Goal: Task Accomplishment & Management: Manage account settings

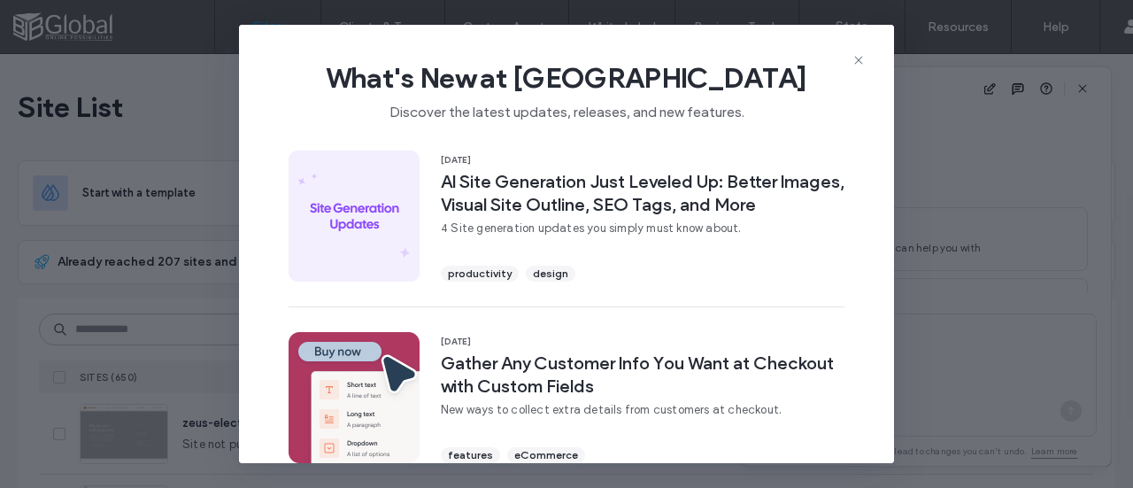
scroll to position [170, 0]
click at [860, 59] on icon at bounding box center [858, 60] width 14 height 14
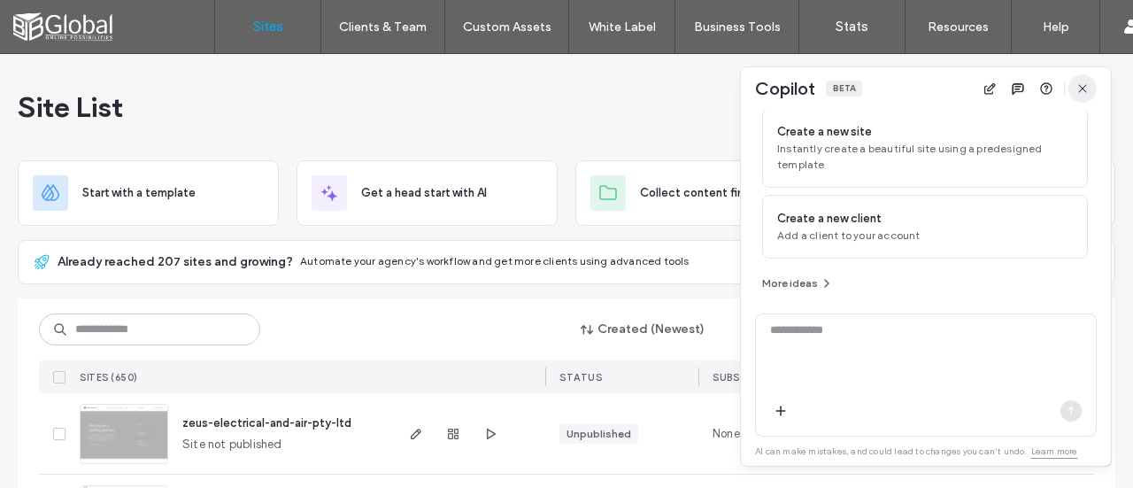
click at [1081, 93] on icon "button" at bounding box center [1082, 88] width 14 height 14
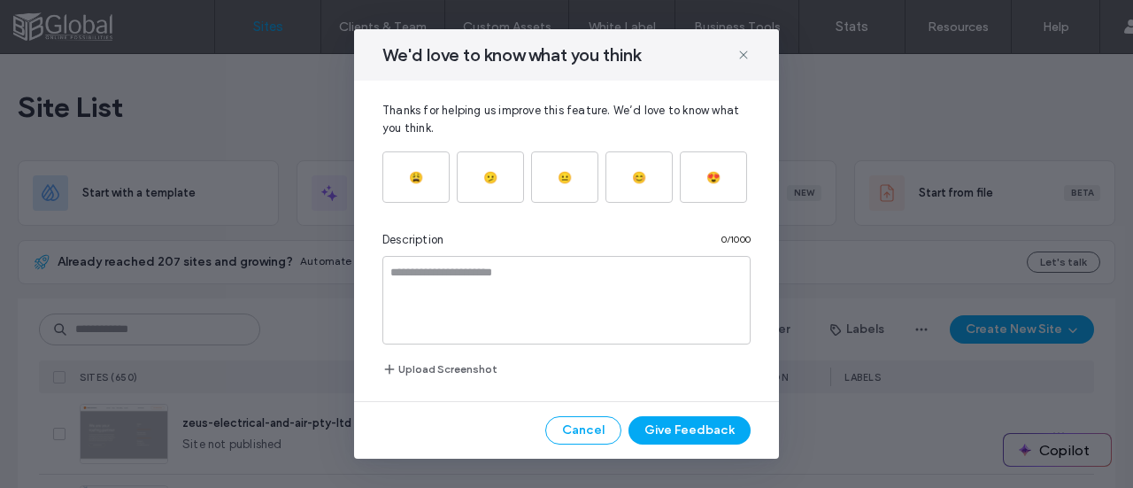
click at [595, 426] on button "Cancel" at bounding box center [583, 430] width 76 height 28
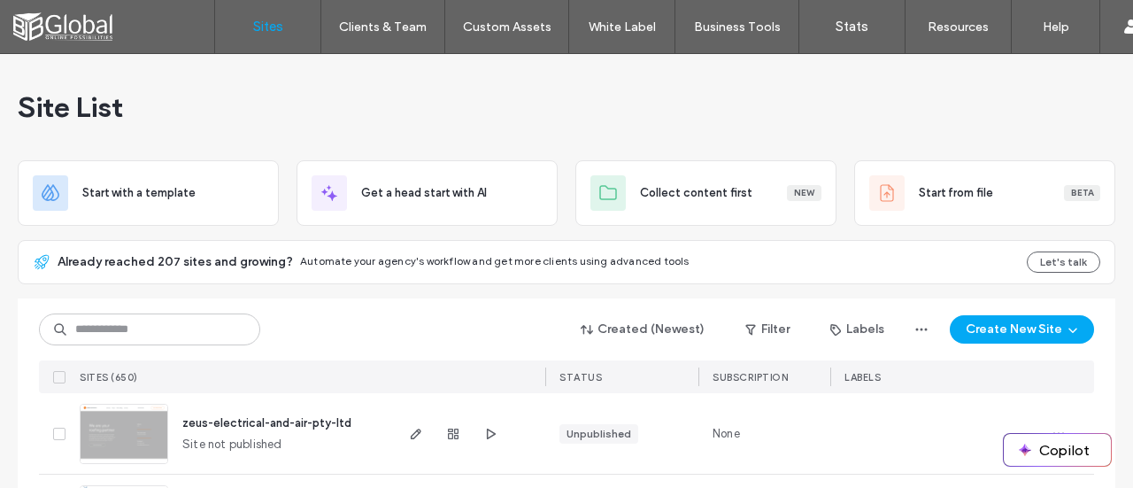
click at [0, 487] on div at bounding box center [0, 488] width 0 height 0
click at [196, 313] on input at bounding box center [149, 329] width 221 height 32
paste input "********"
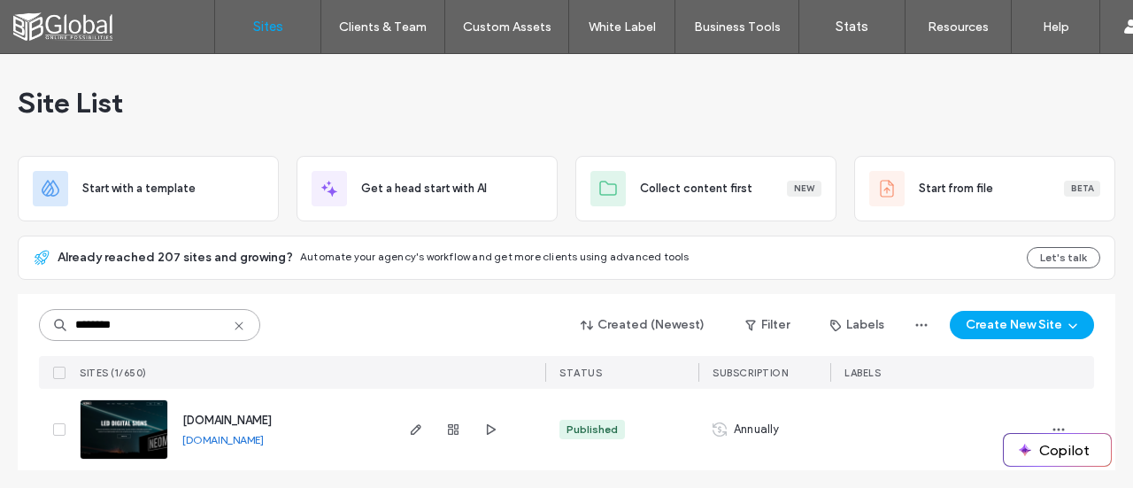
scroll to position [6, 0]
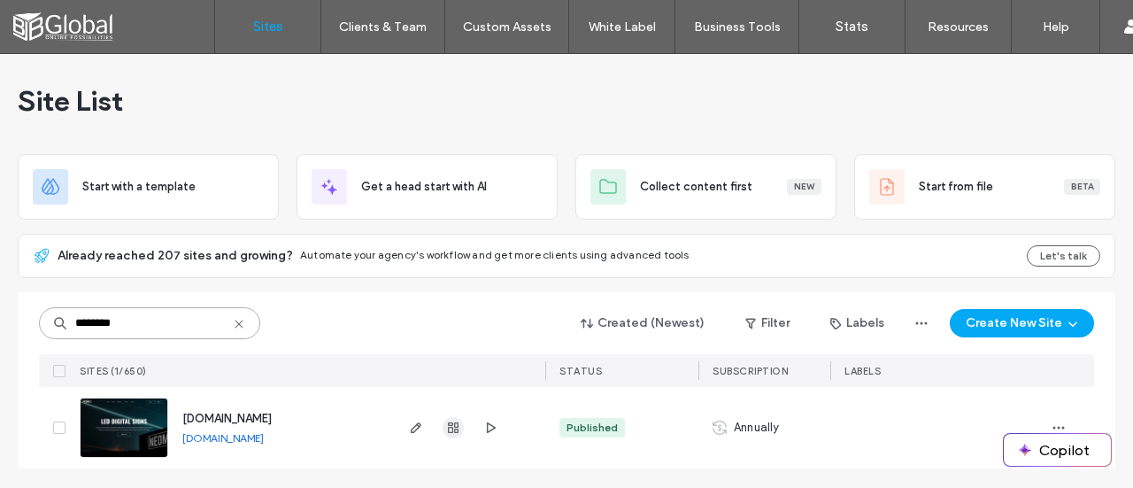
type input "********"
click at [451, 426] on use "button" at bounding box center [453, 427] width 11 height 11
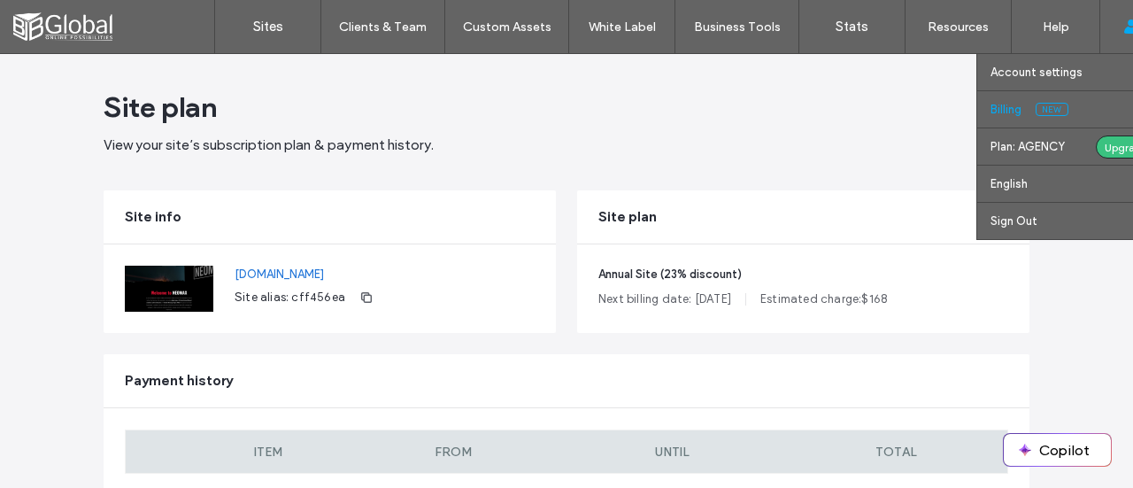
click at [1030, 112] on link "Billing New" at bounding box center [1075, 109] width 171 height 36
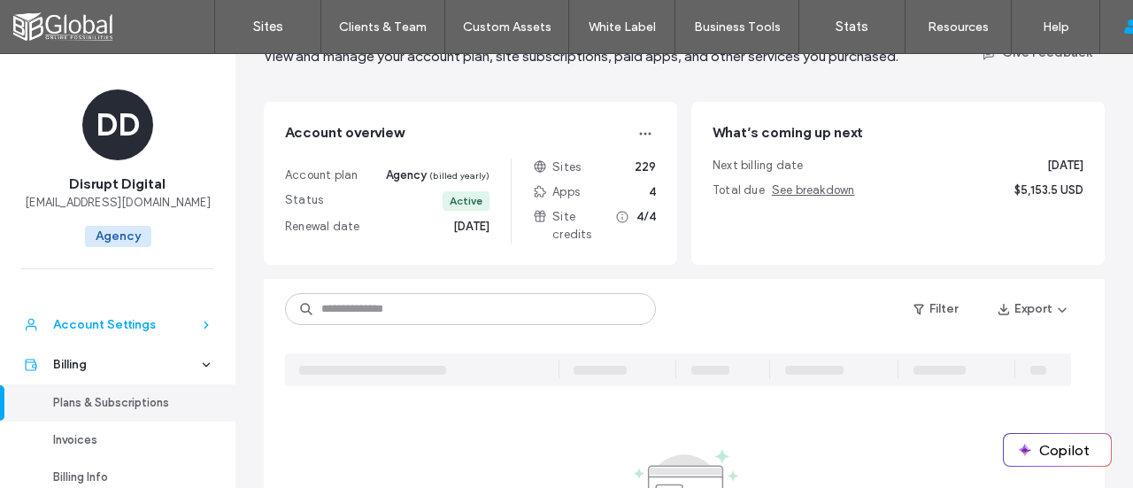
scroll to position [88, 0]
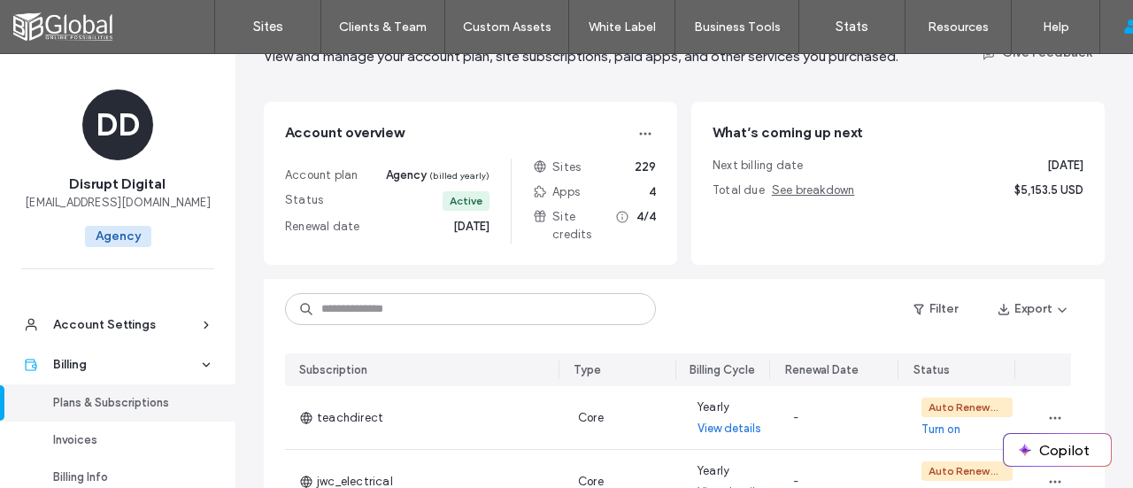
click at [126, 397] on div "Plans & Subscriptions" at bounding box center [125, 403] width 145 height 18
